Goal: Information Seeking & Learning: Learn about a topic

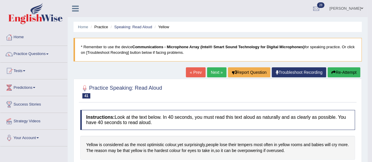
click at [214, 74] on link "Next »" at bounding box center [216, 72] width 19 height 10
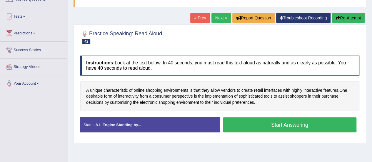
scroll to position [55, 0]
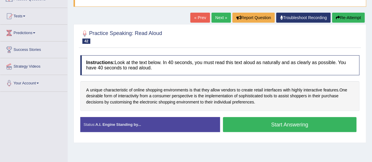
click at [345, 126] on button "Start Answering" at bounding box center [290, 124] width 134 height 15
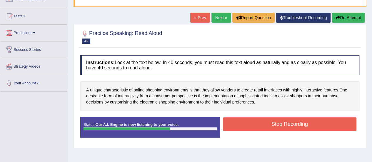
click at [342, 123] on button "Stop Recording" at bounding box center [290, 124] width 134 height 14
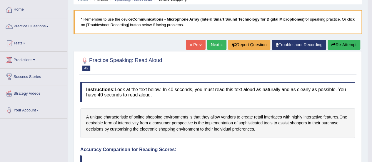
scroll to position [0, 0]
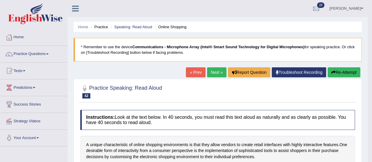
click at [218, 71] on link "Next »" at bounding box center [216, 72] width 19 height 10
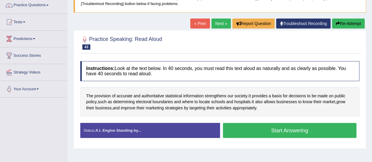
scroll to position [50, 0]
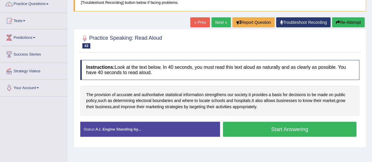
click at [315, 126] on button "Start Answering" at bounding box center [290, 129] width 134 height 15
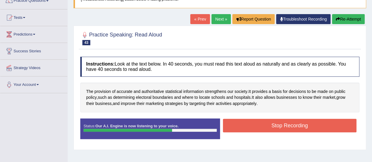
scroll to position [54, 0]
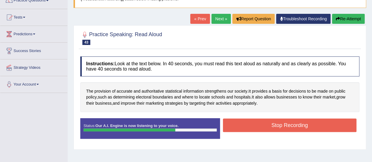
click at [353, 125] on button "Stop Recording" at bounding box center [290, 126] width 134 height 14
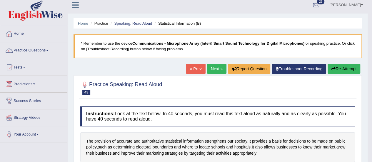
scroll to position [0, 0]
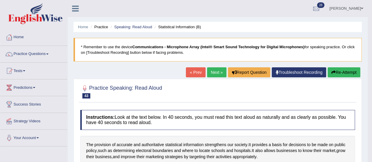
click at [219, 72] on link "Next »" at bounding box center [216, 72] width 19 height 10
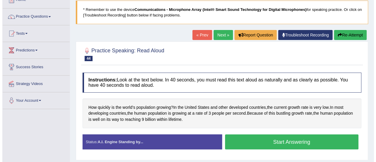
scroll to position [42, 0]
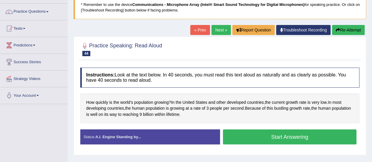
click at [329, 138] on button "Start Answering" at bounding box center [290, 136] width 134 height 15
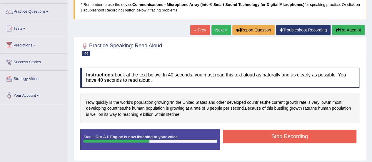
click at [327, 137] on button "Stop Recording" at bounding box center [290, 137] width 134 height 14
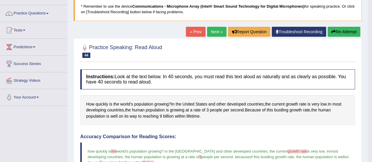
scroll to position [22, 0]
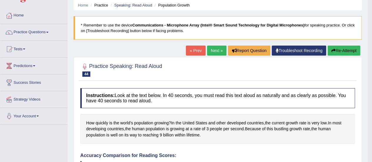
click at [216, 49] on link "Next »" at bounding box center [216, 51] width 19 height 10
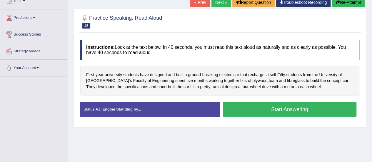
scroll to position [70, 0]
click at [316, 109] on button "Start Answering" at bounding box center [290, 109] width 134 height 15
click at [0, 0] on button "Stop Recording" at bounding box center [0, 0] width 0 height 0
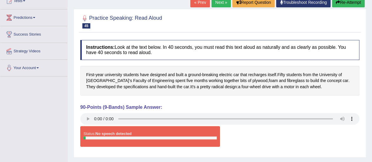
scroll to position [64, 0]
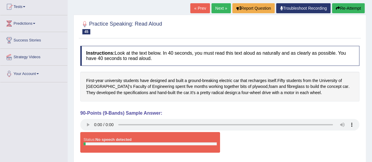
click at [353, 10] on button "Re-Attempt" at bounding box center [348, 8] width 33 height 10
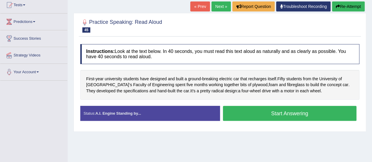
click at [322, 112] on button "Start Answering" at bounding box center [290, 113] width 134 height 15
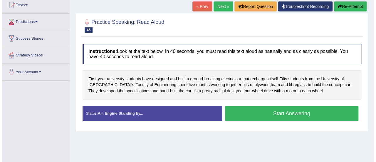
scroll to position [64, 0]
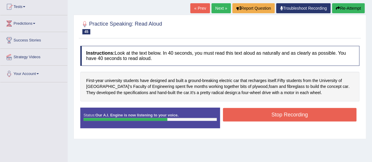
click at [354, 112] on button "Stop Recording" at bounding box center [290, 115] width 134 height 14
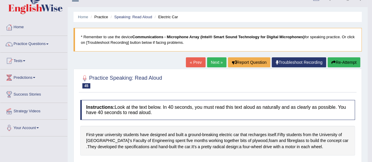
scroll to position [0, 0]
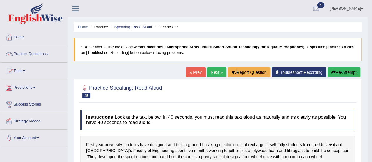
click at [216, 73] on link "Next »" at bounding box center [216, 72] width 19 height 10
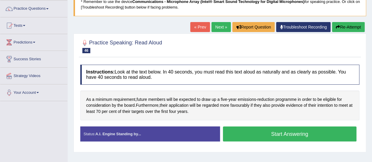
scroll to position [46, 0]
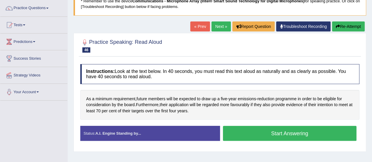
click at [216, 53] on div at bounding box center [219, 45] width 279 height 18
click at [336, 131] on button "Start Answering" at bounding box center [290, 133] width 134 height 15
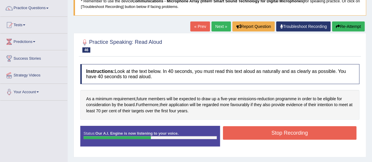
click at [346, 134] on button "Stop Recording" at bounding box center [290, 133] width 134 height 14
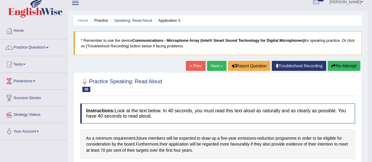
scroll to position [0, 0]
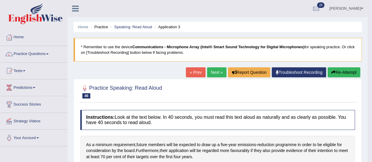
click at [214, 69] on link "Next »" at bounding box center [216, 72] width 19 height 10
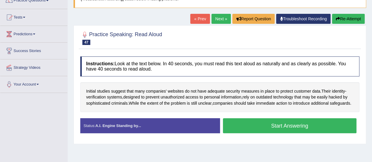
scroll to position [54, 0]
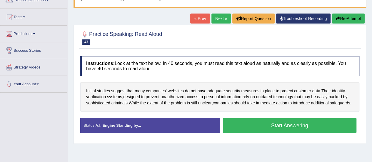
click at [342, 125] on button "Start Answering" at bounding box center [290, 125] width 134 height 15
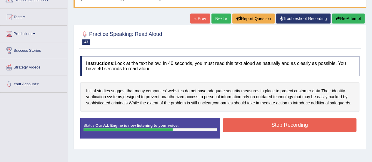
click at [348, 126] on button "Stop Recording" at bounding box center [290, 125] width 134 height 14
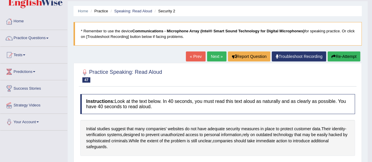
scroll to position [15, 0]
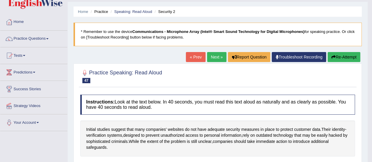
click at [214, 57] on link "Next »" at bounding box center [216, 57] width 19 height 10
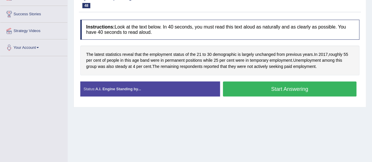
scroll to position [90, 0]
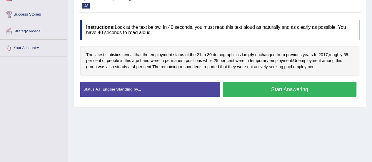
click at [331, 88] on button "Start Answering" at bounding box center [290, 89] width 134 height 15
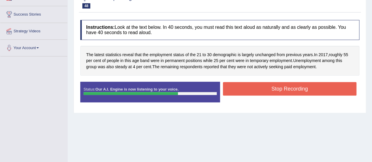
click at [339, 89] on button "Stop Recording" at bounding box center [290, 89] width 134 height 14
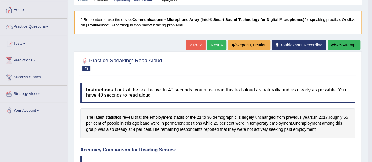
scroll to position [0, 0]
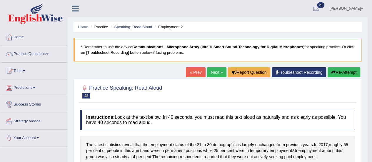
click at [214, 75] on link "Next »" at bounding box center [216, 72] width 19 height 10
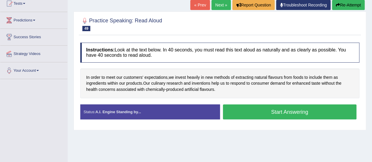
scroll to position [69, 0]
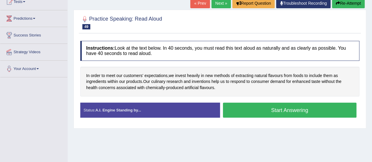
click at [158, 80] on span "culinary" at bounding box center [158, 82] width 14 height 6
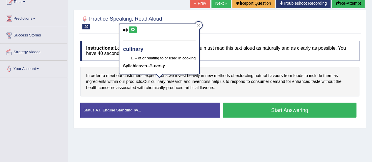
click at [132, 29] on icon at bounding box center [133, 30] width 4 height 4
click at [133, 29] on icon at bounding box center [133, 30] width 4 height 4
click at [242, 148] on div "Home Practice Speaking: Read Aloud Flavours 1 * Remember to use the device Comm…" at bounding box center [220, 78] width 304 height 294
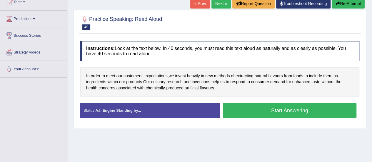
scroll to position [67, 0]
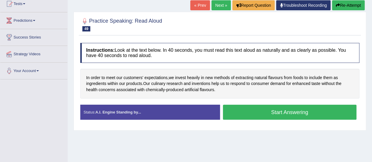
click at [335, 114] on button "Start Answering" at bounding box center [290, 112] width 134 height 15
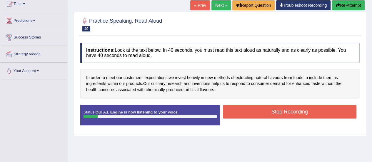
click at [350, 7] on button "Re-Attempt" at bounding box center [348, 5] width 33 height 10
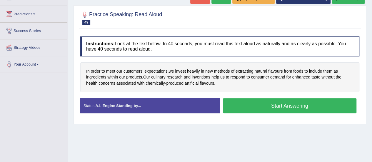
click at [338, 109] on button "Start Answering" at bounding box center [290, 105] width 134 height 15
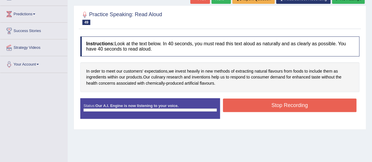
scroll to position [67, 0]
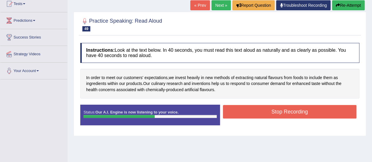
click at [341, 110] on button "Stop Recording" at bounding box center [290, 112] width 134 height 14
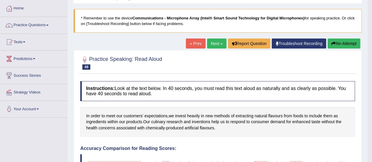
scroll to position [0, 0]
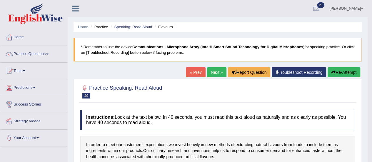
click at [213, 68] on link "Next »" at bounding box center [216, 72] width 19 height 10
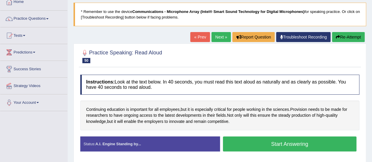
scroll to position [41, 0]
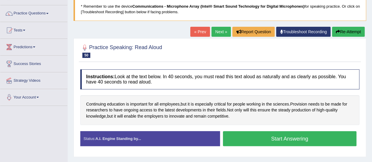
click at [333, 139] on button "Start Answering" at bounding box center [290, 138] width 134 height 15
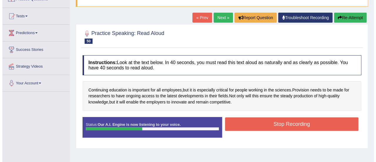
scroll to position [55, 0]
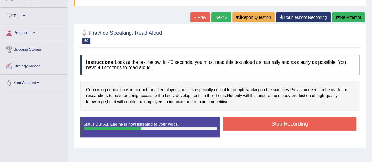
click at [336, 122] on button "Stop Recording" at bounding box center [290, 124] width 134 height 14
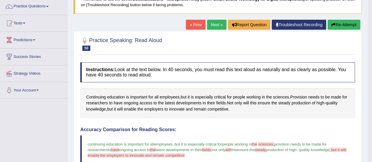
scroll to position [44, 0]
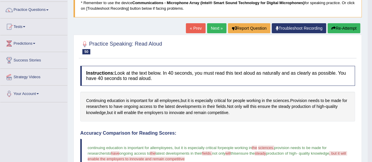
click at [213, 27] on link "Next »" at bounding box center [216, 28] width 19 height 10
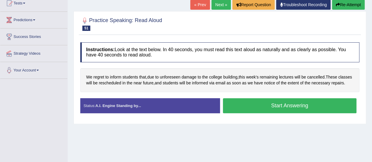
scroll to position [68, 0]
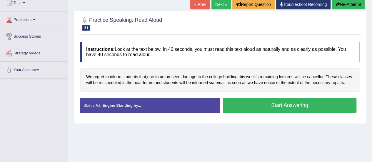
click at [325, 107] on button "Start Answering" at bounding box center [290, 105] width 134 height 15
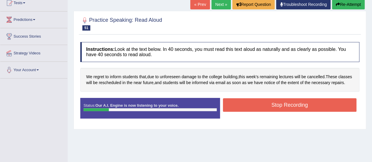
click at [346, 0] on button "Re-Attempt" at bounding box center [348, 4] width 33 height 10
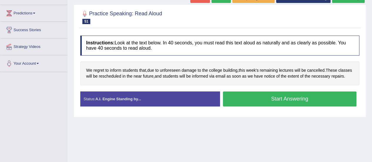
click at [339, 103] on button "Start Answering" at bounding box center [290, 98] width 134 height 15
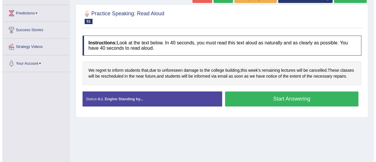
scroll to position [68, 0]
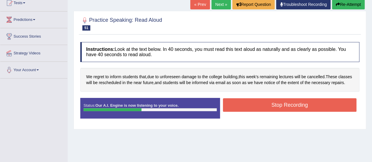
click at [331, 111] on button "Stop Recording" at bounding box center [290, 105] width 134 height 14
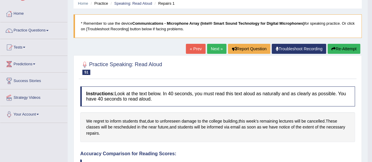
scroll to position [24, 0]
click at [344, 48] on button "Re-Attempt" at bounding box center [344, 49] width 33 height 10
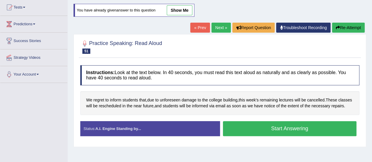
scroll to position [82, 0]
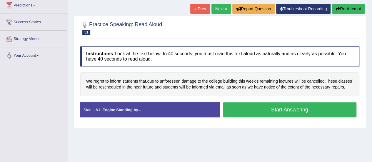
click at [329, 113] on button "Start Answering" at bounding box center [290, 109] width 134 height 15
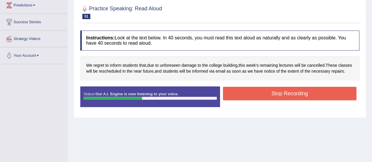
click at [342, 98] on button "Stop Recording" at bounding box center [290, 94] width 134 height 14
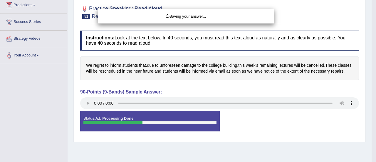
click at [0, 119] on div "Saving your answer..." at bounding box center [188, 81] width 376 height 162
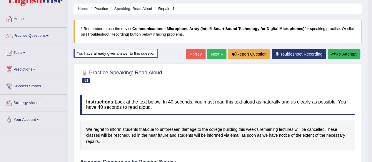
scroll to position [0, 0]
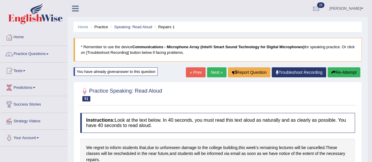
click at [216, 76] on link "Next »" at bounding box center [216, 72] width 19 height 10
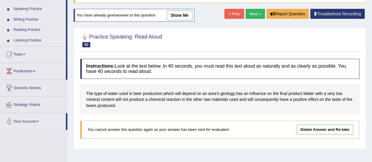
scroll to position [57, 0]
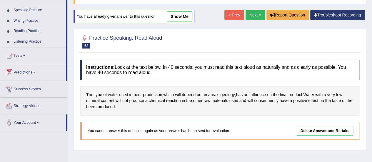
click at [329, 130] on link "Delete Answer and Re-take" at bounding box center [325, 131] width 56 height 10
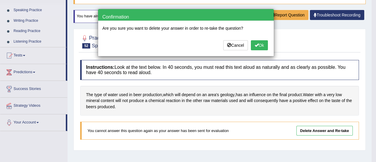
click at [268, 45] on button "Ok" at bounding box center [259, 45] width 17 height 10
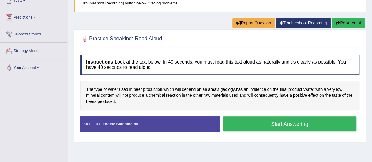
scroll to position [71, 0]
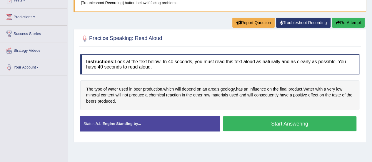
click at [313, 129] on button "Start Answering" at bounding box center [290, 123] width 134 height 15
click at [316, 130] on button "Start Answering" at bounding box center [290, 123] width 134 height 15
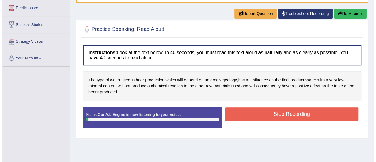
scroll to position [76, 0]
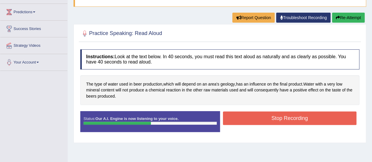
click at [316, 125] on button "Stop Recording" at bounding box center [290, 118] width 134 height 14
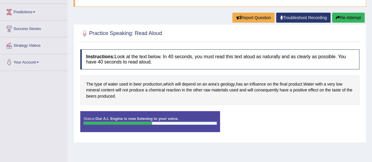
click at [315, 126] on div "Status: Our A.I. Engine is now listening to your voice. Start Answering Stop Re…" at bounding box center [219, 124] width 279 height 26
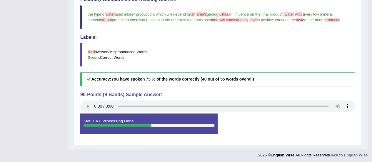
scroll to position [215, 0]
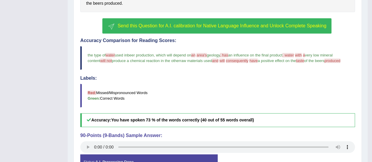
scroll to position [161, 0]
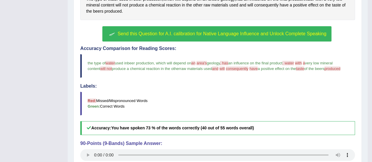
click at [325, 36] on span "Send this Question for A.I. calibration for Native Language Influence and Unloc…" at bounding box center [222, 33] width 209 height 5
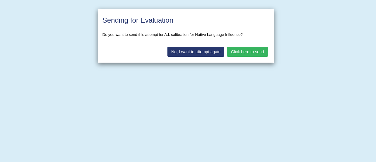
click at [266, 54] on button "Click here to send" at bounding box center [247, 52] width 41 height 10
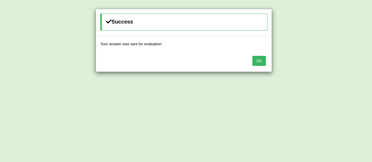
click at [261, 61] on button "OK" at bounding box center [259, 61] width 14 height 10
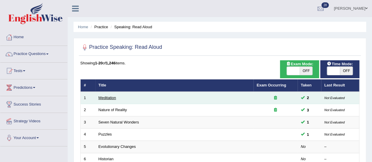
click at [99, 98] on link "Meditation" at bounding box center [108, 98] width 18 height 4
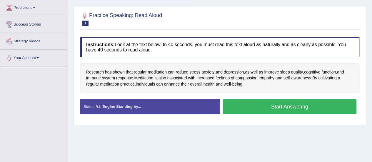
scroll to position [81, 0]
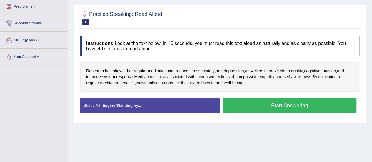
click at [316, 104] on button "Start Answering" at bounding box center [290, 105] width 134 height 15
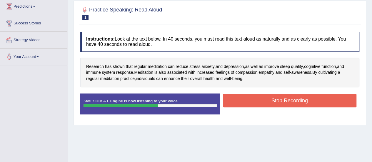
click at [320, 99] on button "Stop Recording" at bounding box center [290, 101] width 134 height 14
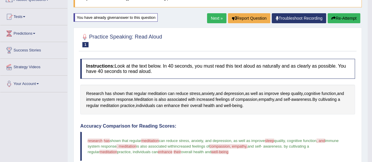
scroll to position [0, 0]
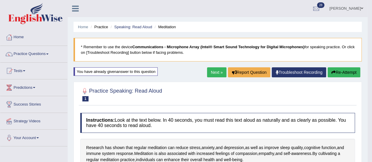
click at [214, 71] on link "Next »" at bounding box center [216, 72] width 19 height 10
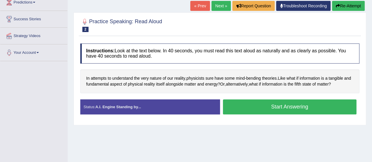
scroll to position [86, 0]
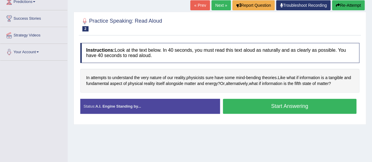
click at [316, 103] on button "Start Answering" at bounding box center [290, 106] width 134 height 15
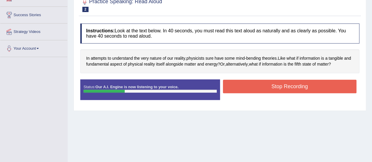
scroll to position [89, 0]
click at [328, 89] on button "Stop Recording" at bounding box center [290, 87] width 134 height 14
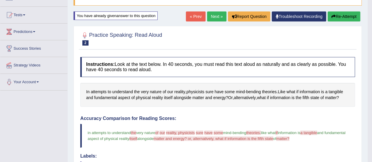
scroll to position [55, 0]
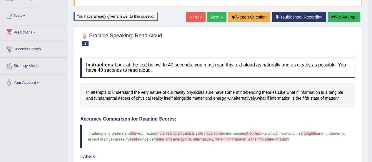
click at [211, 18] on link "Next »" at bounding box center [216, 17] width 19 height 10
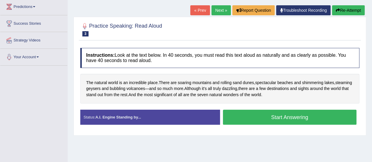
scroll to position [82, 0]
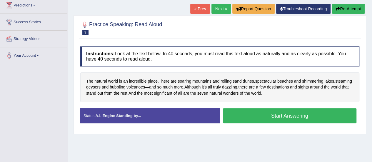
click at [319, 113] on button "Start Answering" at bounding box center [290, 115] width 134 height 15
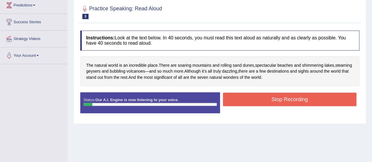
scroll to position [42, 0]
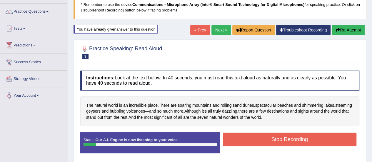
click at [354, 31] on button "Re-Attempt" at bounding box center [348, 30] width 33 height 10
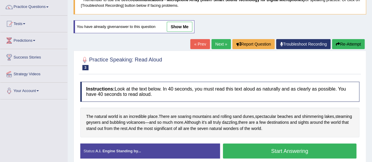
click at [324, 150] on button "Start Answering" at bounding box center [290, 151] width 134 height 15
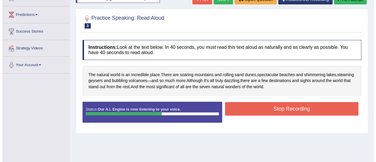
scroll to position [74, 0]
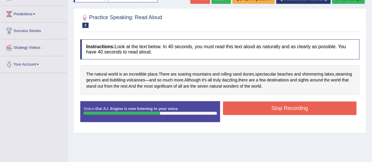
click at [341, 104] on button "Stop Recording" at bounding box center [290, 108] width 134 height 14
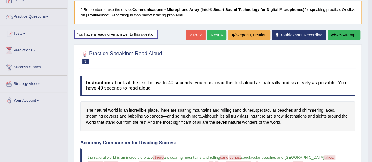
scroll to position [0, 0]
